Goal: Complete application form

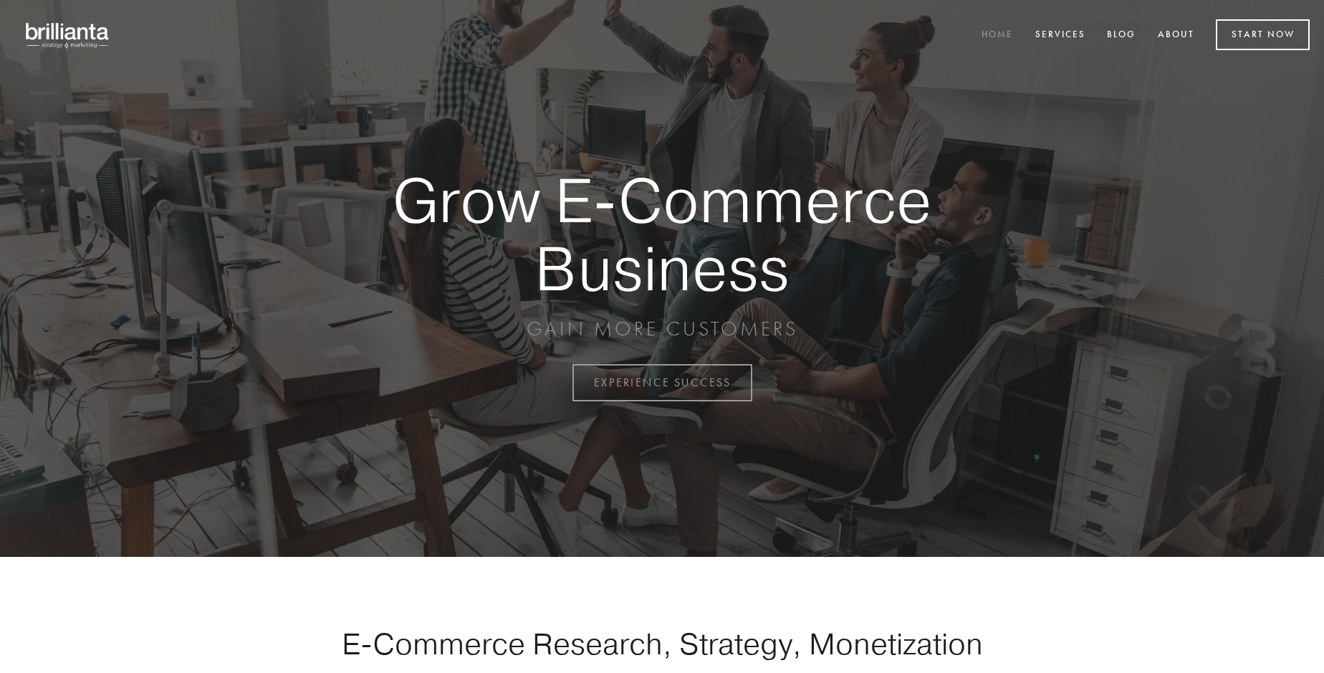
scroll to position [3756, 0]
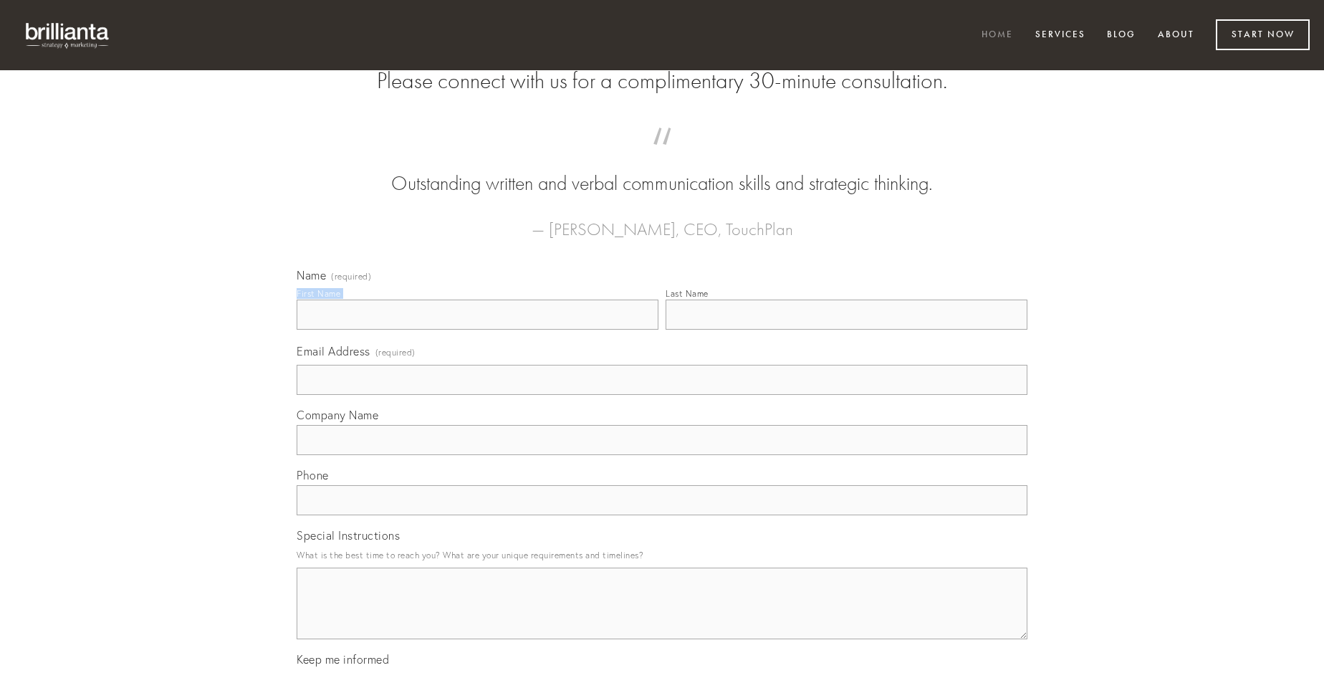
type input "[PERSON_NAME]"
click at [846, 330] on input "Last Name" at bounding box center [847, 314] width 362 height 30
type input "[PERSON_NAME]"
click at [662, 395] on input "Email Address (required)" at bounding box center [662, 380] width 731 height 30
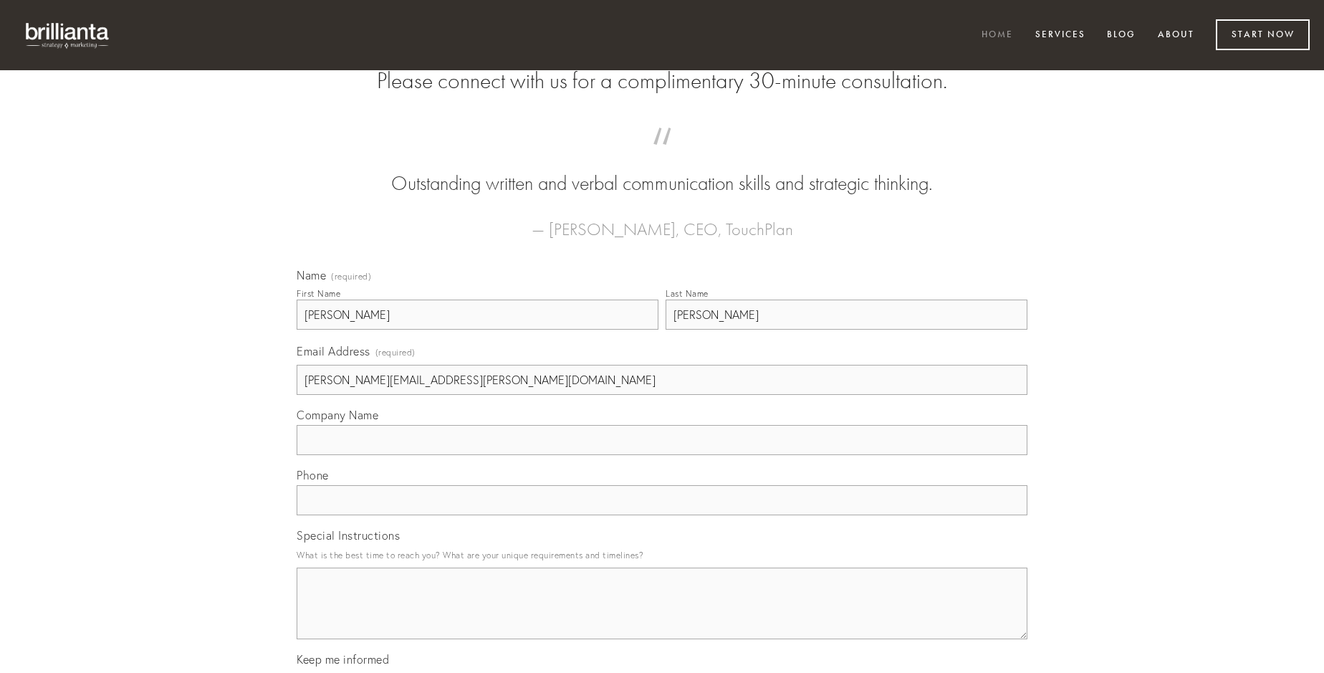
type input "[PERSON_NAME][EMAIL_ADDRESS][PERSON_NAME][DOMAIN_NAME]"
click at [662, 455] on input "Company Name" at bounding box center [662, 440] width 731 height 30
type input "arbustum"
click at [662, 515] on input "text" at bounding box center [662, 500] width 731 height 30
click at [662, 616] on textarea "Special Instructions" at bounding box center [662, 603] width 731 height 72
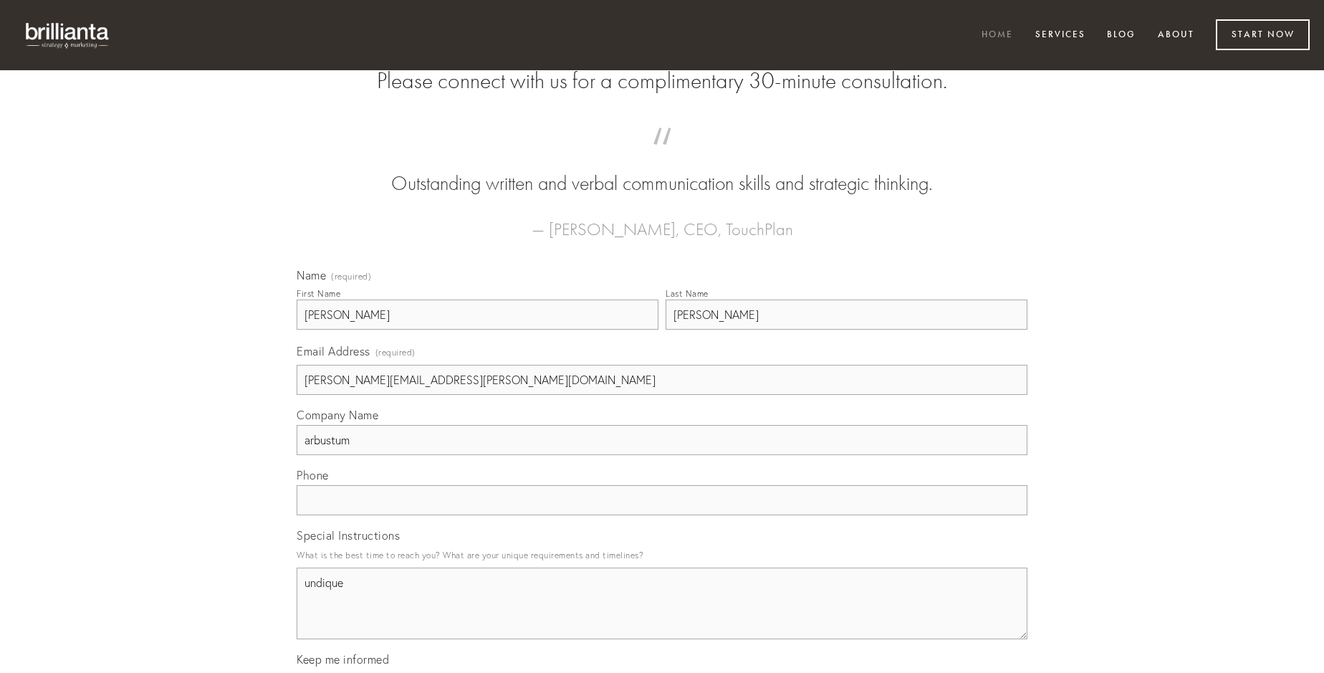
type textarea "undique"
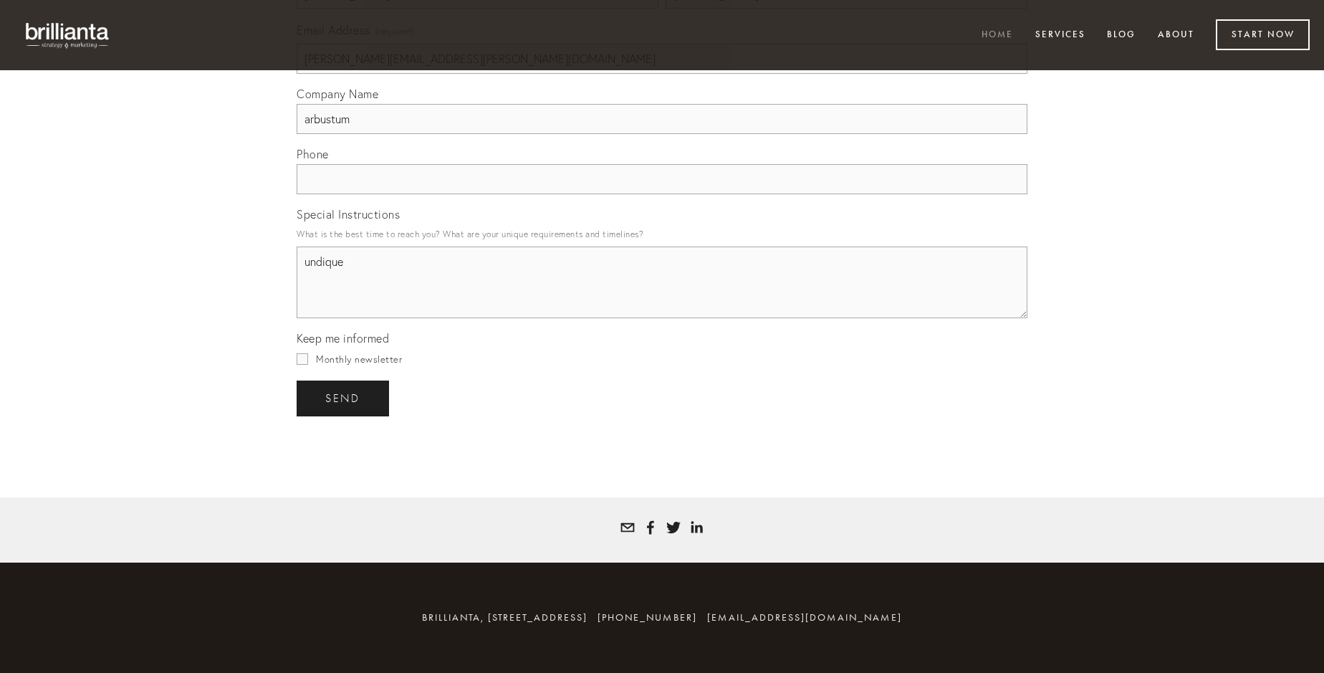
click at [344, 398] on span "send" at bounding box center [342, 398] width 35 height 13
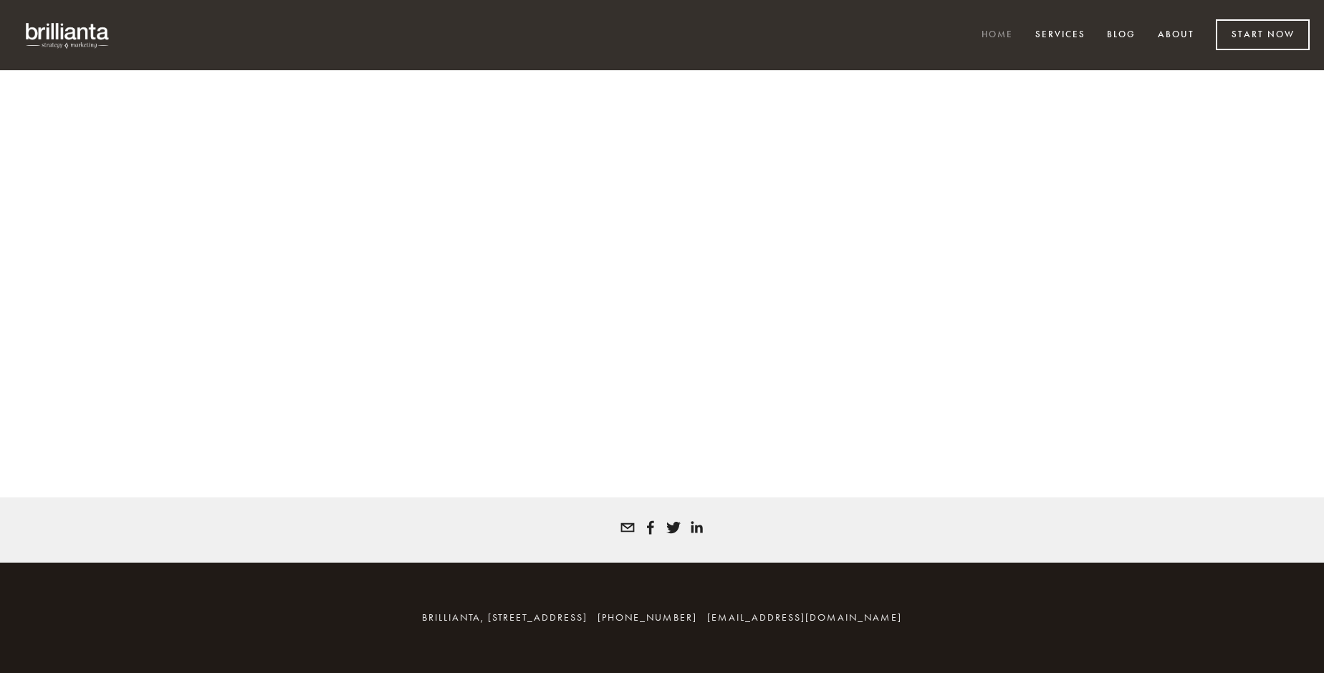
scroll to position [3736, 0]
